Goal: Task Accomplishment & Management: Use online tool/utility

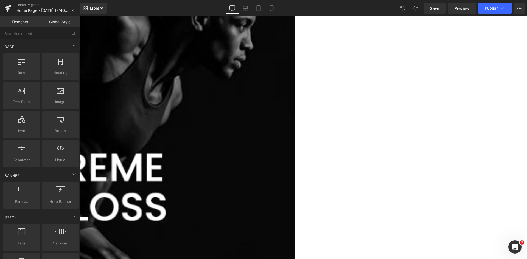
scroll to position [439, 0]
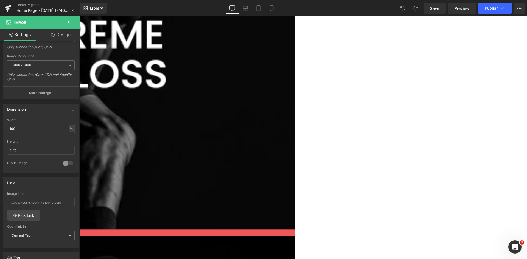
scroll to position [466, 0]
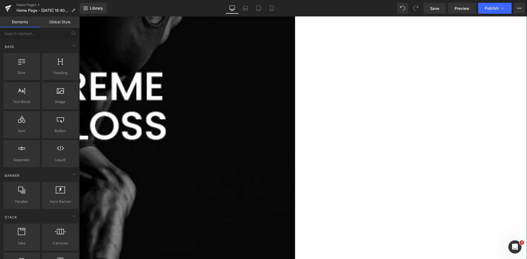
scroll to position [467, 0]
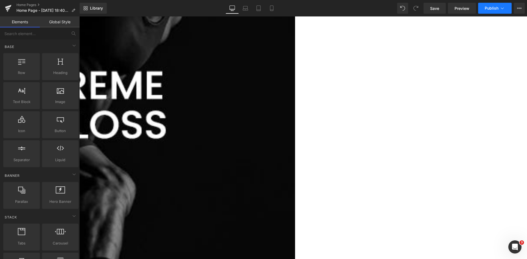
click at [493, 7] on span "Publish" at bounding box center [491, 8] width 14 height 4
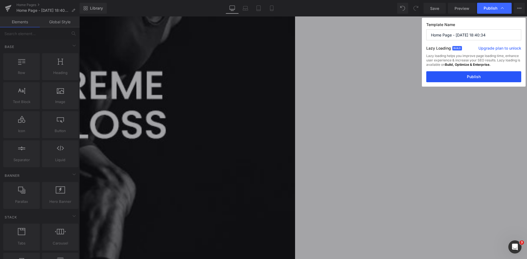
click at [481, 76] on button "Publish" at bounding box center [473, 76] width 95 height 11
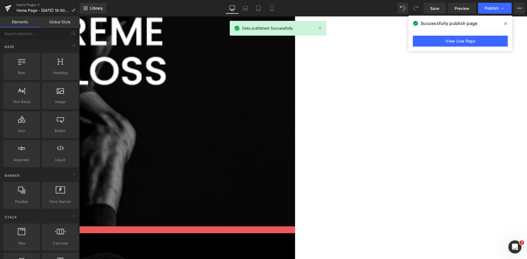
scroll to position [439, 0]
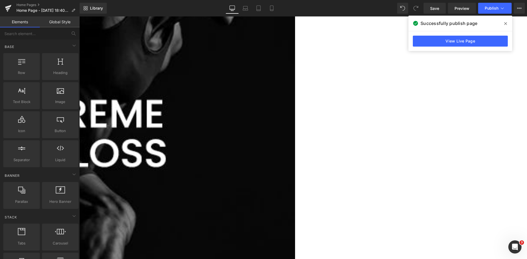
click at [507, 23] on span at bounding box center [505, 23] width 9 height 9
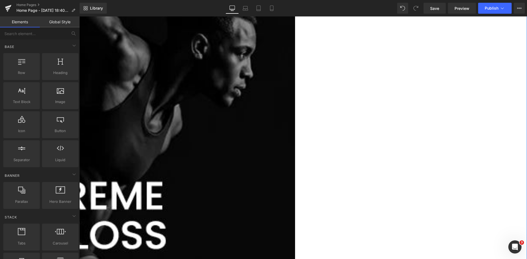
scroll to position [357, 0]
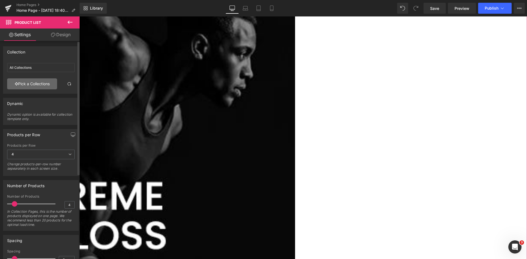
click at [36, 85] on link "Pick a Collections" at bounding box center [32, 83] width 50 height 11
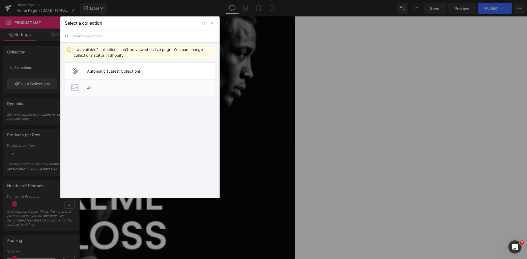
click at [107, 86] on span "All" at bounding box center [151, 88] width 128 height 5
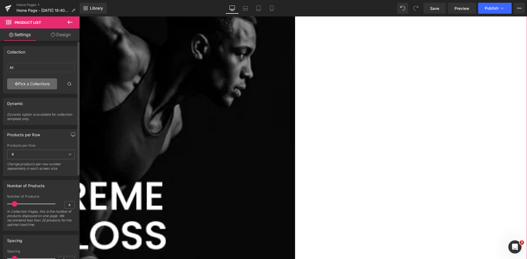
click at [32, 82] on link "Pick a Collections" at bounding box center [32, 83] width 50 height 11
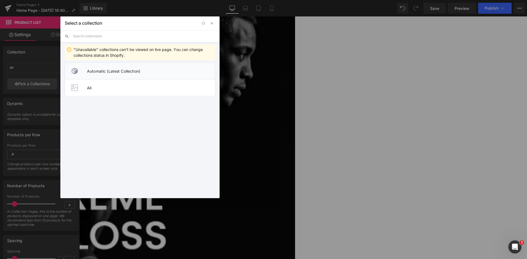
click at [130, 72] on span "Automatic (Latest Collection)" at bounding box center [151, 71] width 128 height 5
type input "All Collections"
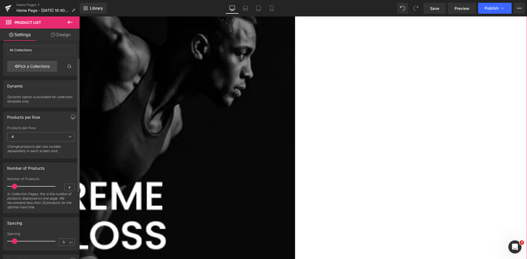
scroll to position [27, 0]
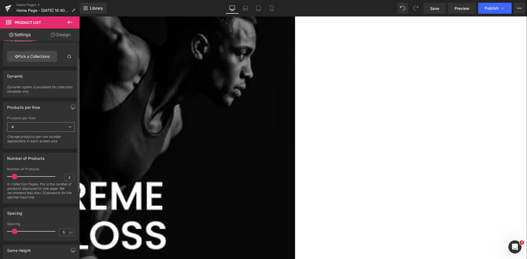
click at [30, 124] on span "4" at bounding box center [40, 127] width 67 height 10
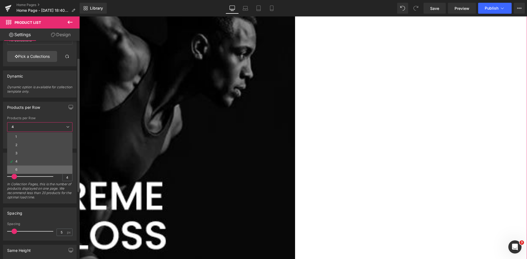
click at [23, 167] on li "6" at bounding box center [39, 170] width 65 height 8
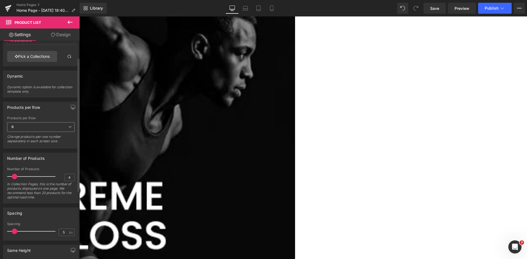
click at [31, 127] on span "6" at bounding box center [40, 127] width 67 height 10
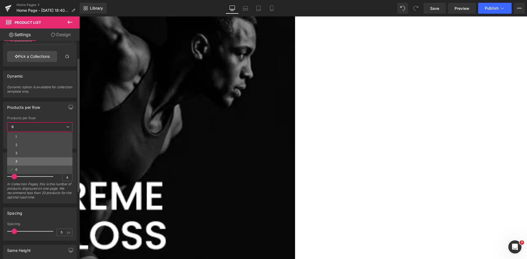
click at [21, 159] on li "4" at bounding box center [39, 161] width 65 height 8
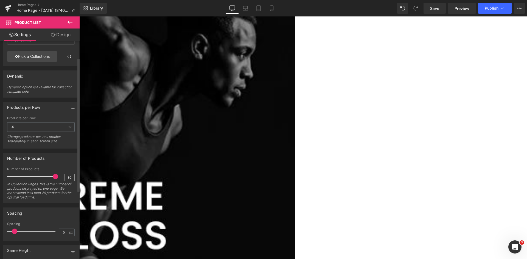
drag, startPoint x: 14, startPoint y: 177, endPoint x: 63, endPoint y: 177, distance: 49.4
click at [63, 177] on div "Number of Products 30 In Collection Pages, this is the number of products displ…" at bounding box center [40, 185] width 67 height 36
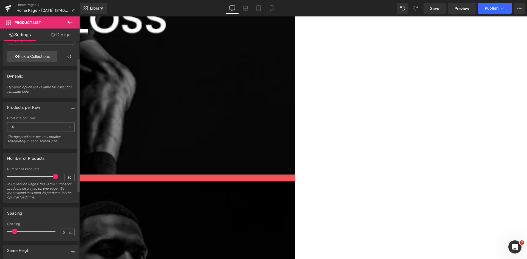
scroll to position [549, 0]
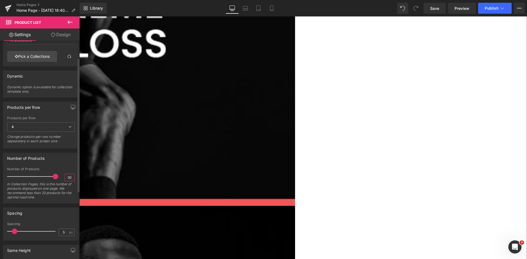
click at [67, 176] on input "30" at bounding box center [70, 177] width 10 height 7
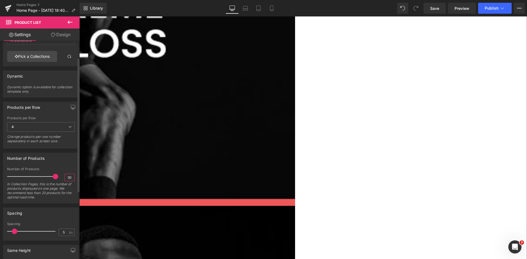
click at [67, 176] on input "30" at bounding box center [70, 177] width 10 height 7
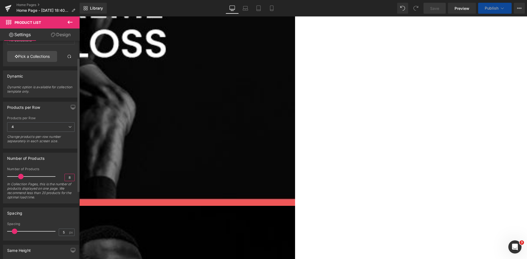
type input "8"
click at [57, 163] on div "Number of Products" at bounding box center [40, 158] width 75 height 10
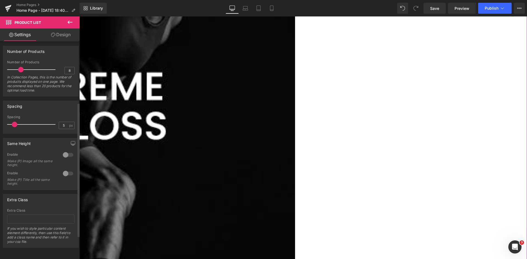
scroll to position [0, 0]
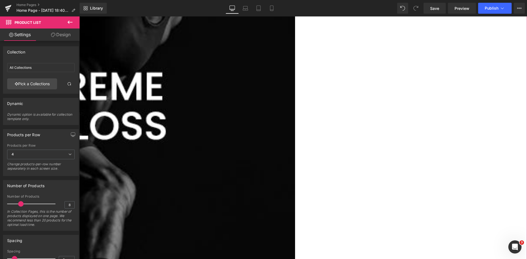
click at [51, 39] on link "Design" at bounding box center [61, 35] width 40 height 12
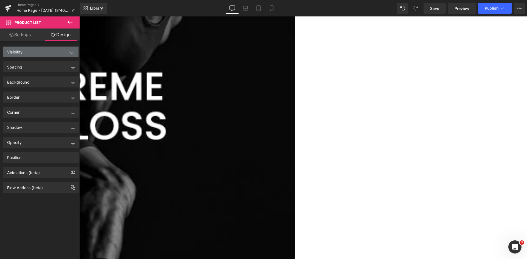
click at [28, 52] on div "Visibility (All)" at bounding box center [40, 52] width 75 height 10
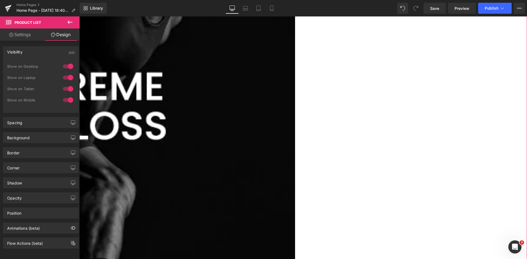
click at [26, 34] on link "Settings" at bounding box center [20, 35] width 40 height 12
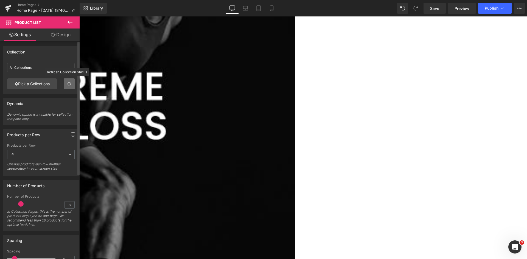
click at [67, 86] on span at bounding box center [69, 84] width 4 height 4
click at [67, 85] on span at bounding box center [69, 84] width 4 height 4
click at [36, 66] on input "All Collections" at bounding box center [40, 67] width 67 height 9
click at [34, 68] on input "All Collections" at bounding box center [40, 67] width 67 height 9
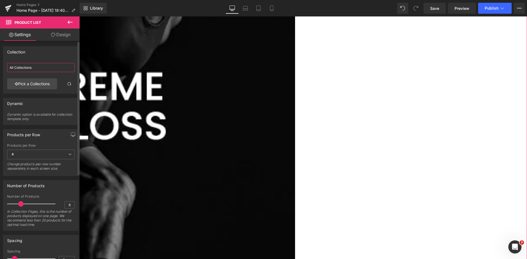
click at [34, 68] on input "All Collections" at bounding box center [40, 67] width 67 height 9
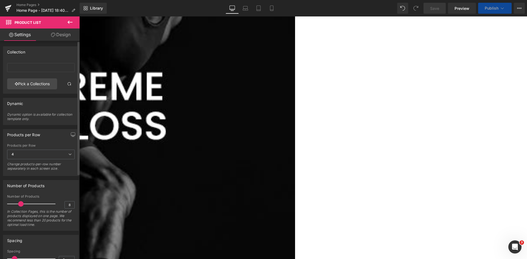
click at [35, 56] on div "Collection" at bounding box center [40, 52] width 75 height 10
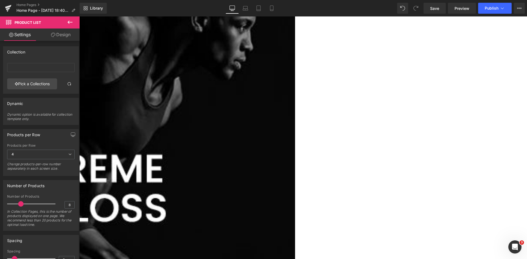
scroll to position [357, 0]
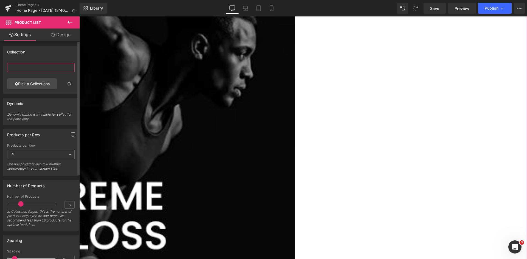
click at [35, 71] on input "text" at bounding box center [40, 67] width 67 height 9
click at [30, 85] on link "Pick a Collections" at bounding box center [32, 83] width 50 height 11
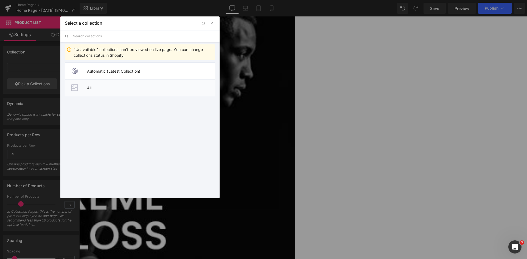
click at [99, 90] on li "All" at bounding box center [140, 87] width 150 height 17
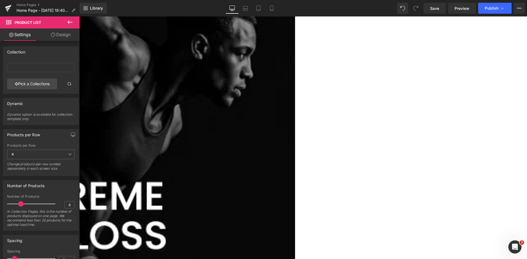
type input "All"
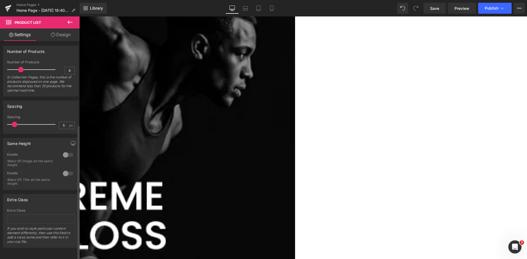
scroll to position [137, 0]
click at [497, 8] on span "Publish" at bounding box center [491, 8] width 14 height 4
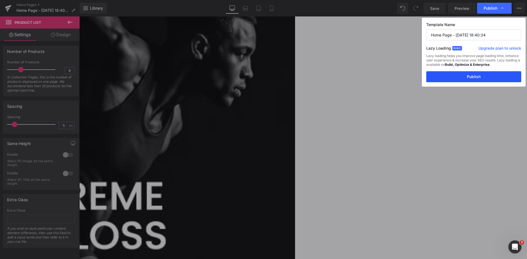
click at [482, 73] on button "Publish" at bounding box center [473, 76] width 95 height 11
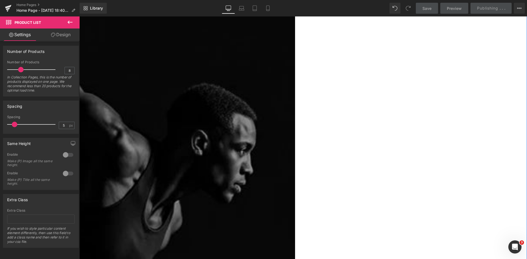
scroll to position [247, 0]
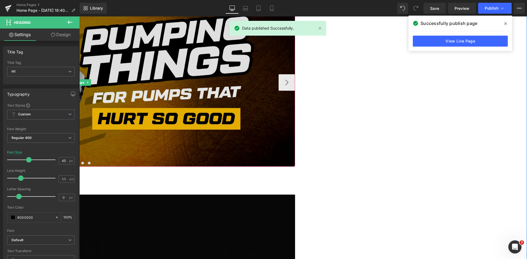
scroll to position [0, 0]
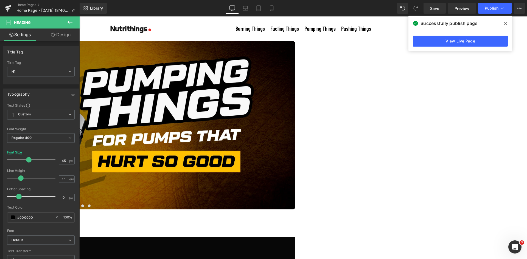
click at [506, 23] on icon at bounding box center [505, 23] width 3 height 3
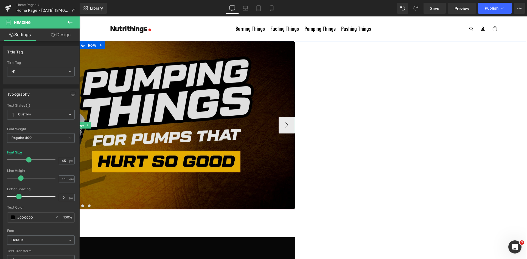
click at [158, 96] on img at bounding box center [79, 125] width 431 height 168
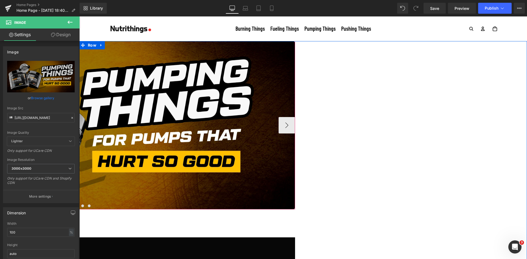
click at [89, 45] on span "Carousel" at bounding box center [79, 45] width 20 height 8
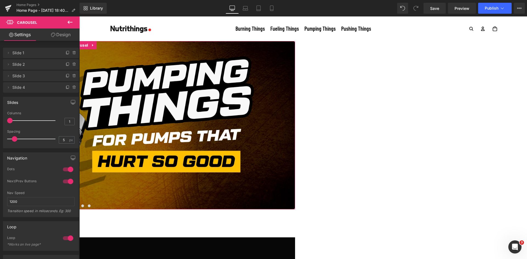
click at [56, 35] on link "Design" at bounding box center [61, 35] width 40 height 12
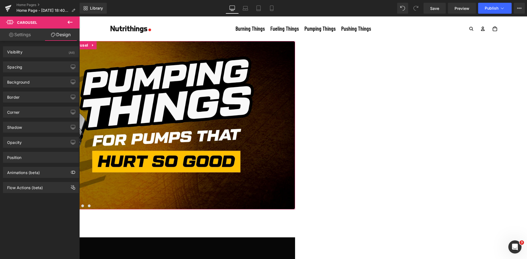
click at [21, 36] on link "Settings" at bounding box center [20, 35] width 40 height 12
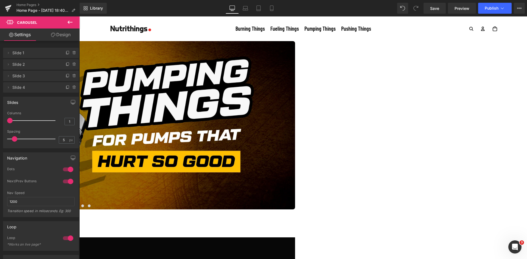
click at [71, 20] on icon at bounding box center [70, 22] width 7 height 7
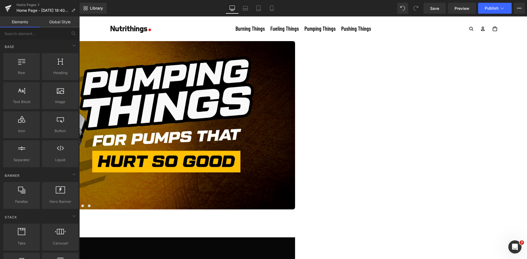
click at [51, 23] on link "Global Style" at bounding box center [60, 21] width 40 height 11
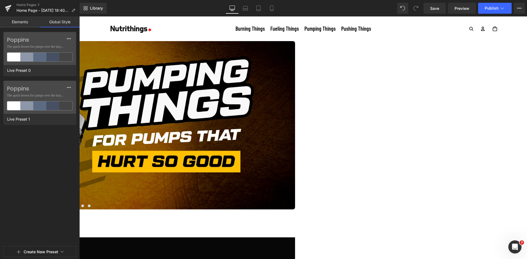
click at [31, 22] on link "Elements" at bounding box center [20, 21] width 40 height 11
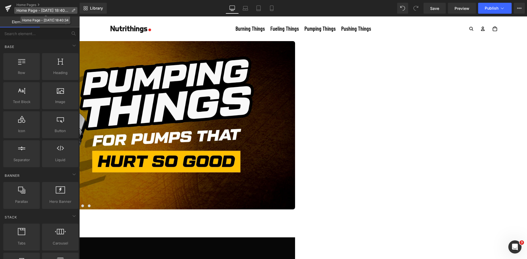
click at [41, 10] on span "Home Page - [DATE] 18:40:34" at bounding box center [42, 10] width 53 height 4
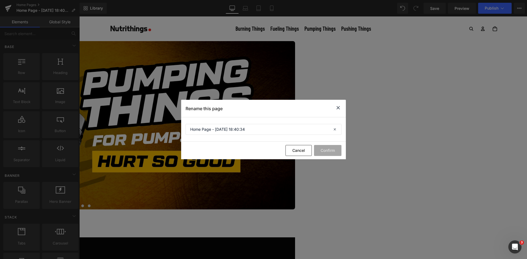
click at [337, 107] on icon at bounding box center [338, 108] width 7 height 7
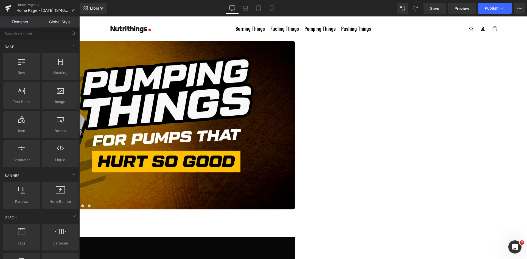
click at [57, 18] on link "Global Style" at bounding box center [60, 21] width 40 height 11
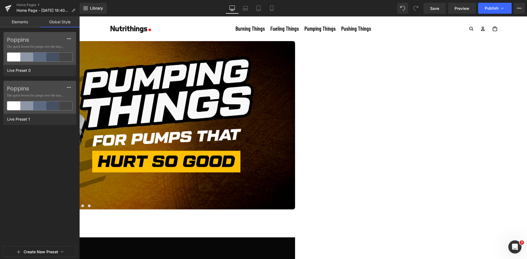
click at [27, 22] on link "Elements" at bounding box center [20, 21] width 40 height 11
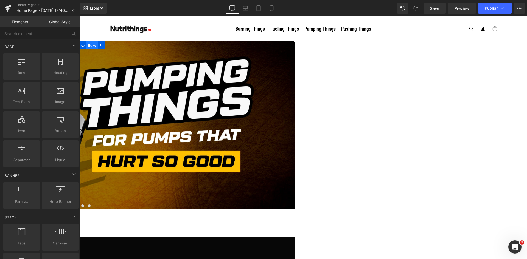
click at [91, 44] on span "Row" at bounding box center [91, 45] width 11 height 8
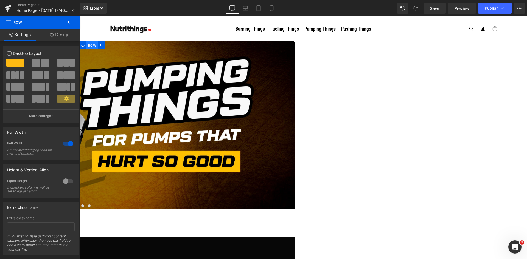
click at [91, 45] on span "Row" at bounding box center [91, 45] width 11 height 8
click at [89, 44] on span "Carousel" at bounding box center [79, 45] width 20 height 8
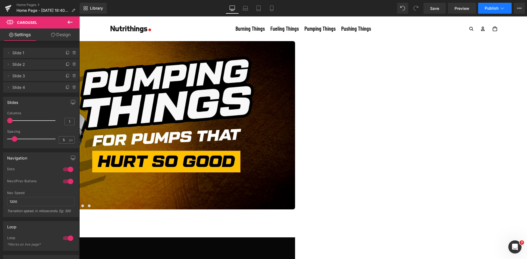
click at [489, 8] on span "Publish" at bounding box center [491, 8] width 14 height 4
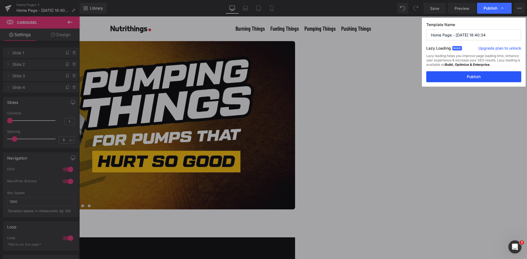
click at [472, 76] on button "Publish" at bounding box center [473, 76] width 95 height 11
